Goal: Find specific page/section: Find specific page/section

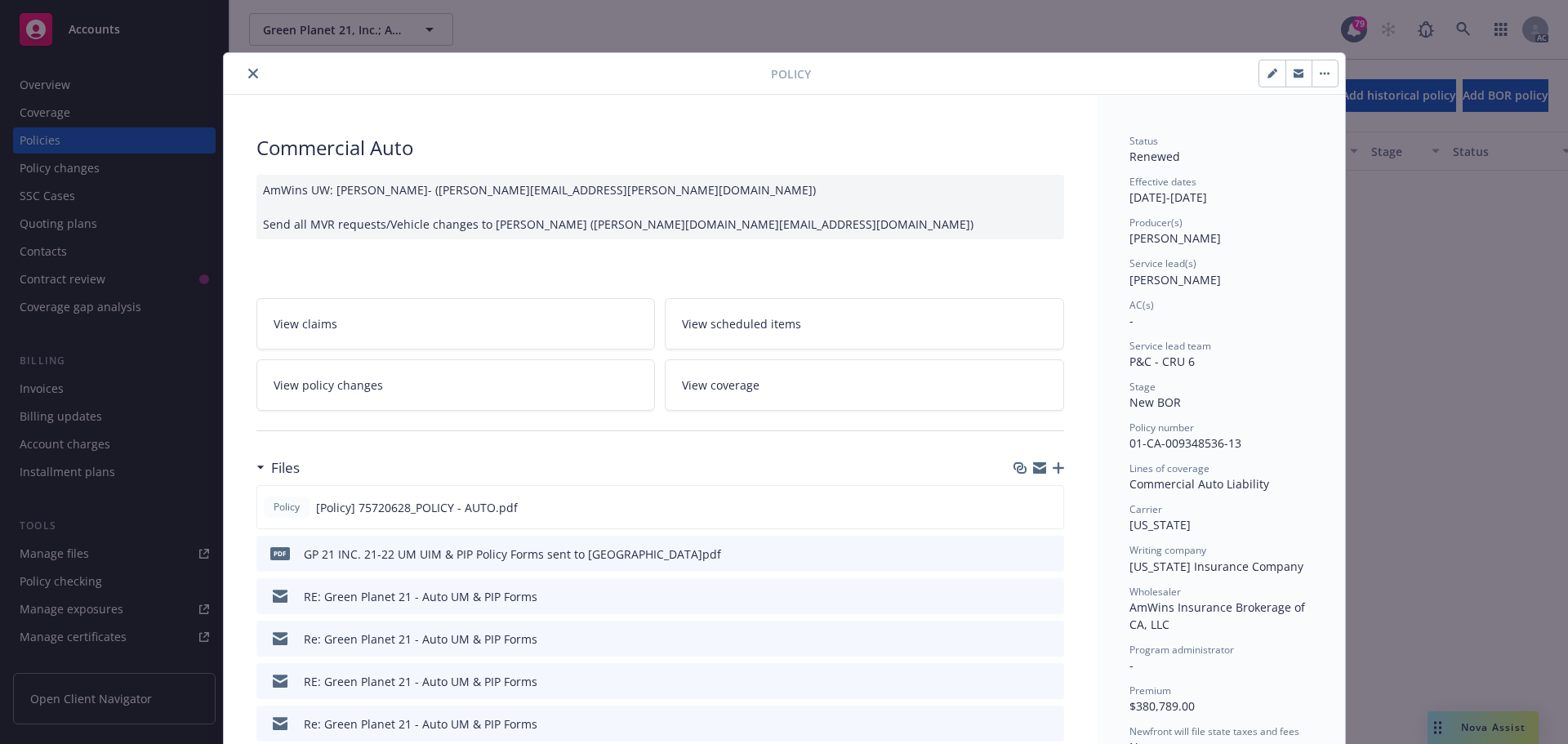
scroll to position [1826, 0]
click at [249, 69] on icon "close" at bounding box center [254, 74] width 10 height 10
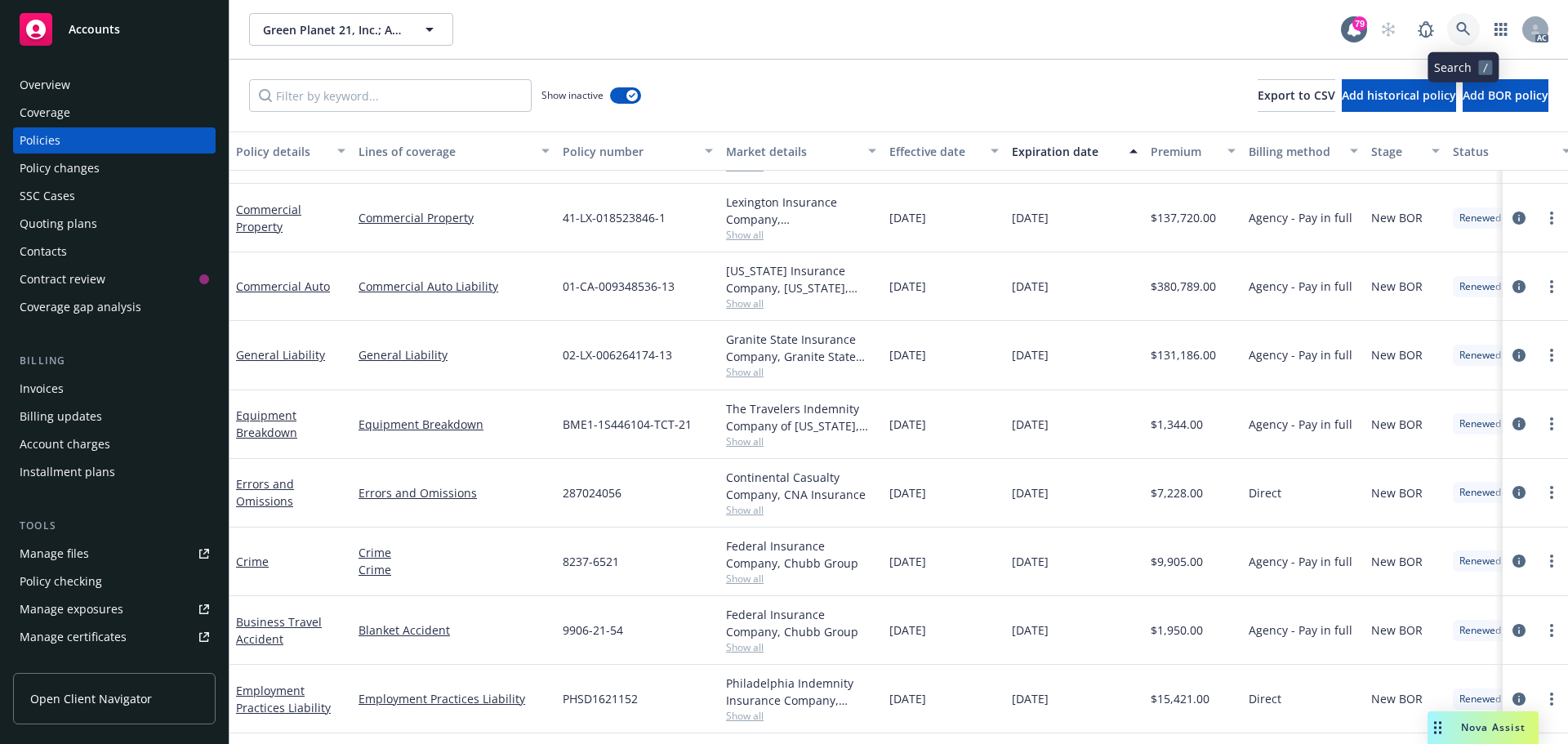
click at [1466, 26] on icon at bounding box center [1463, 29] width 14 height 14
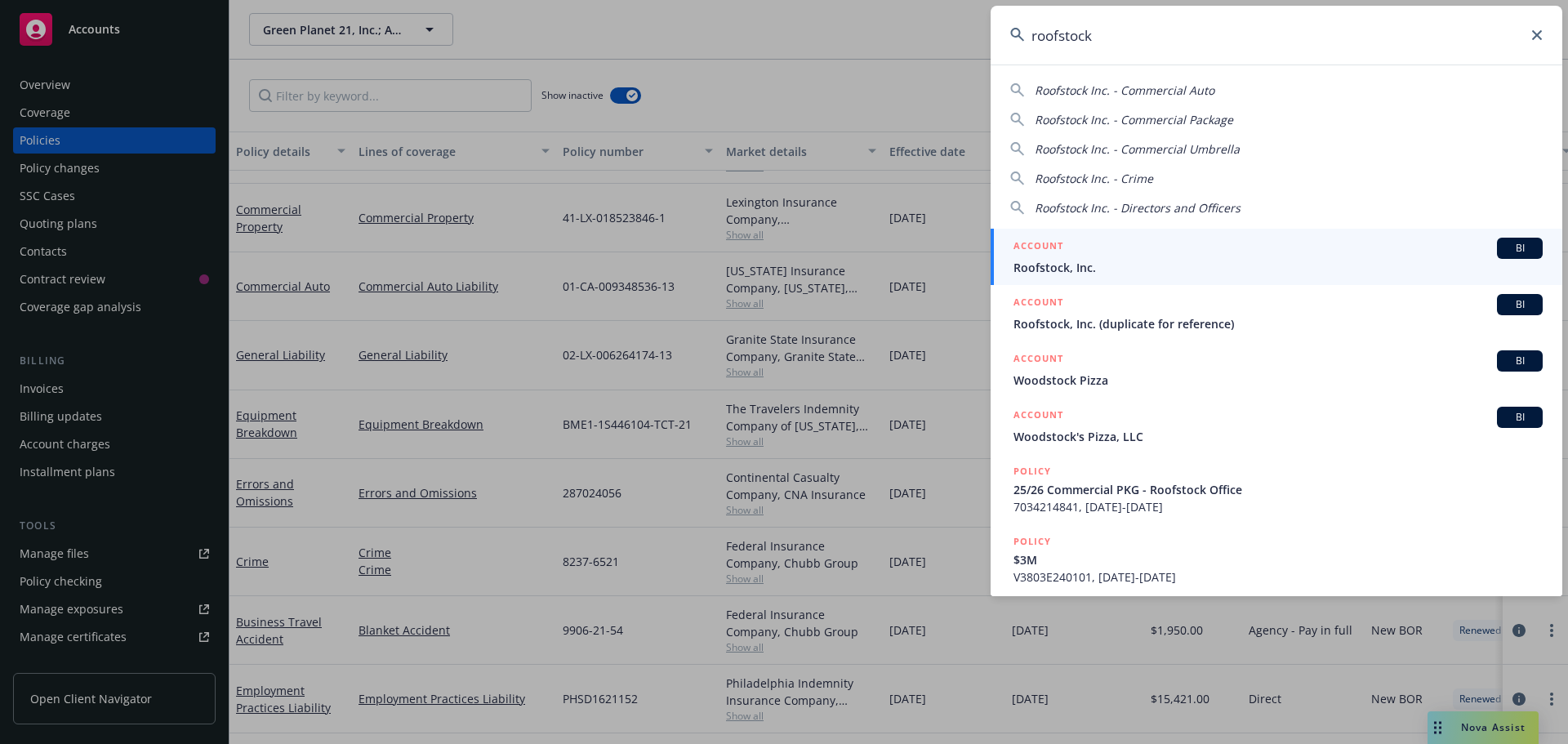
type input "roofstock"
click at [1138, 263] on span "Roofstock, Inc." at bounding box center [1278, 266] width 529 height 17
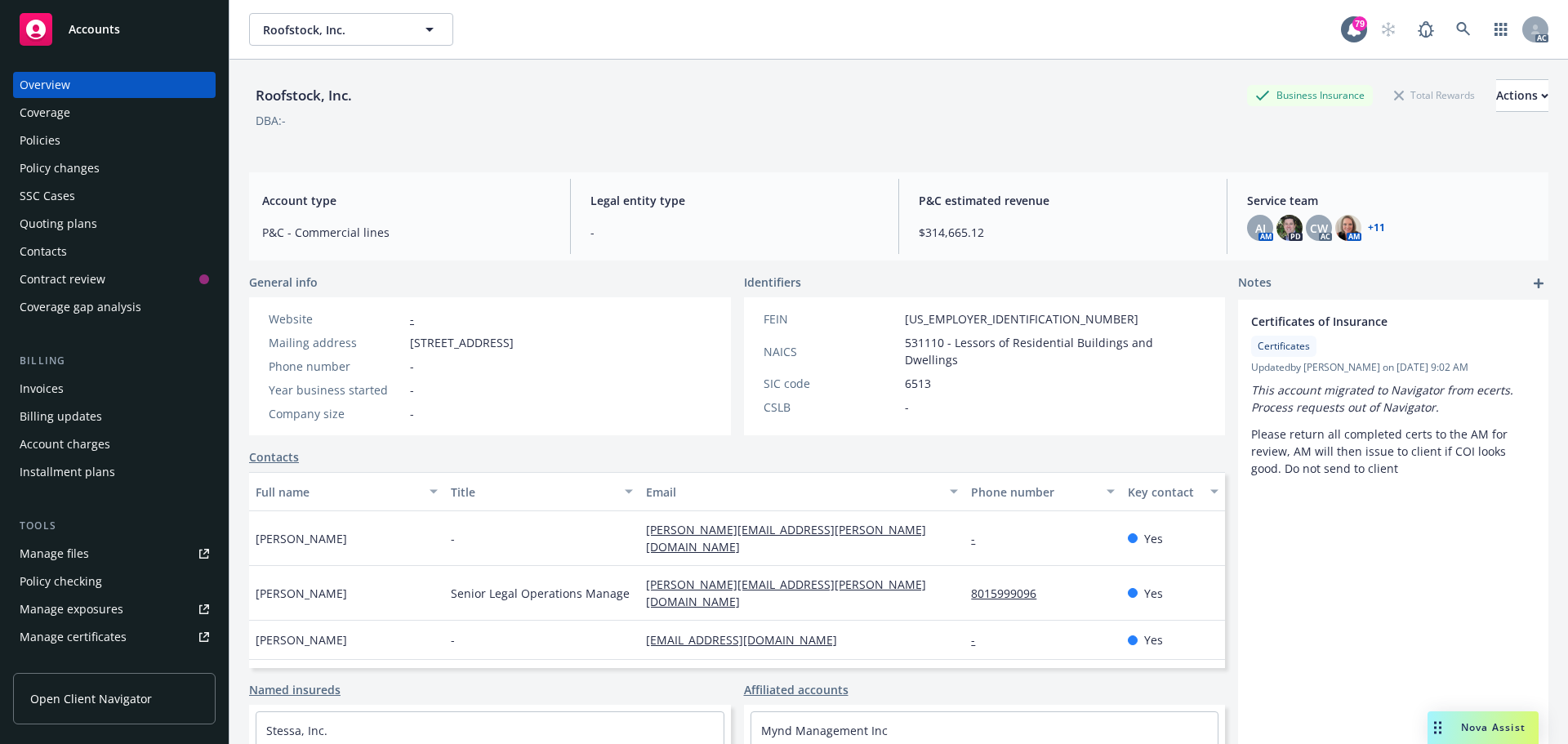
click at [79, 133] on div "Policies" at bounding box center [114, 140] width 189 height 26
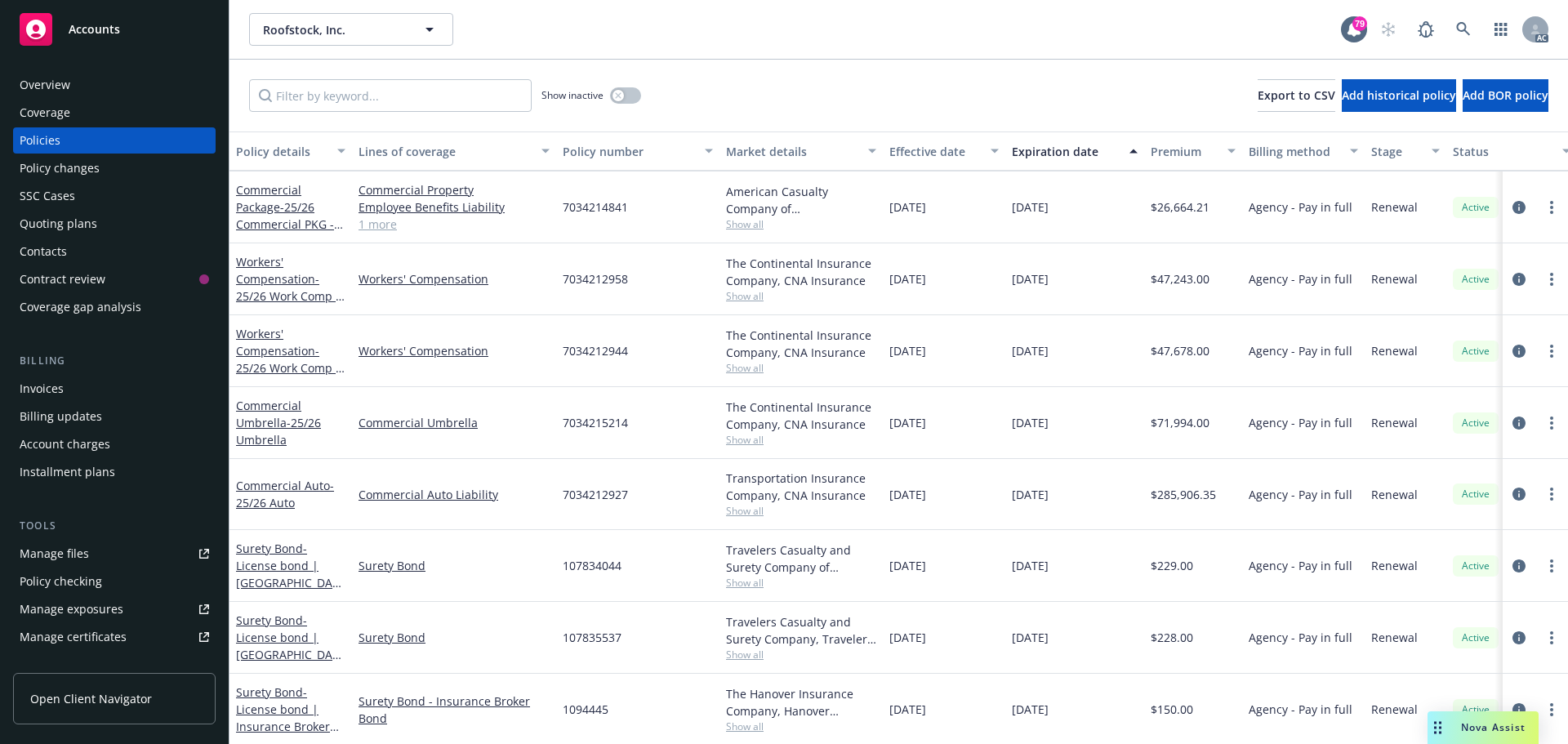
scroll to position [735, 0]
